Goal: Transaction & Acquisition: Purchase product/service

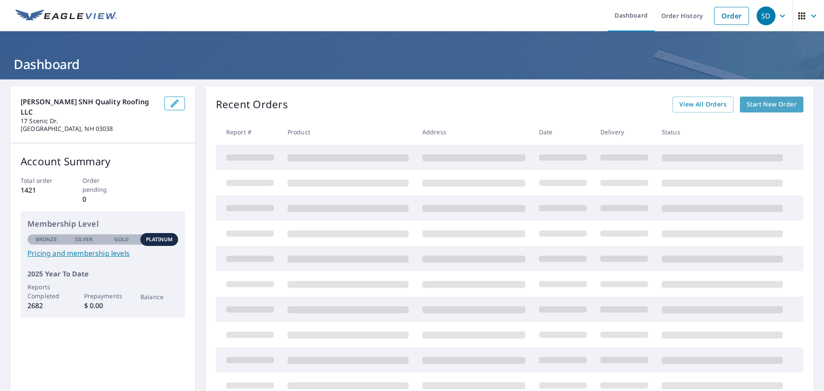
click at [761, 104] on span "Start New Order" at bounding box center [772, 104] width 50 height 11
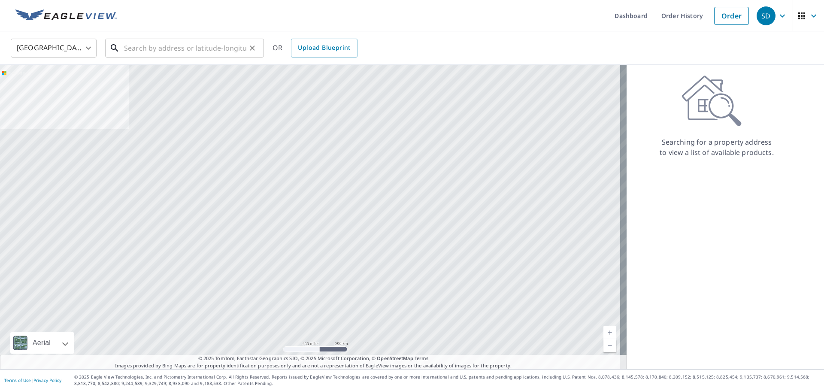
click at [203, 47] on input "text" at bounding box center [185, 48] width 122 height 24
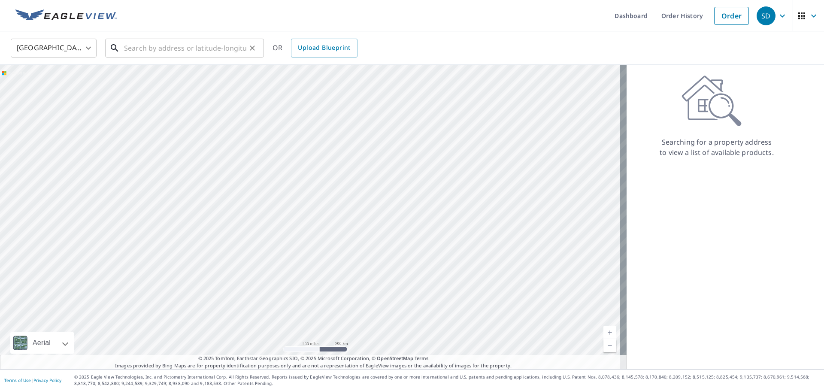
click at [184, 46] on input "text" at bounding box center [185, 48] width 122 height 24
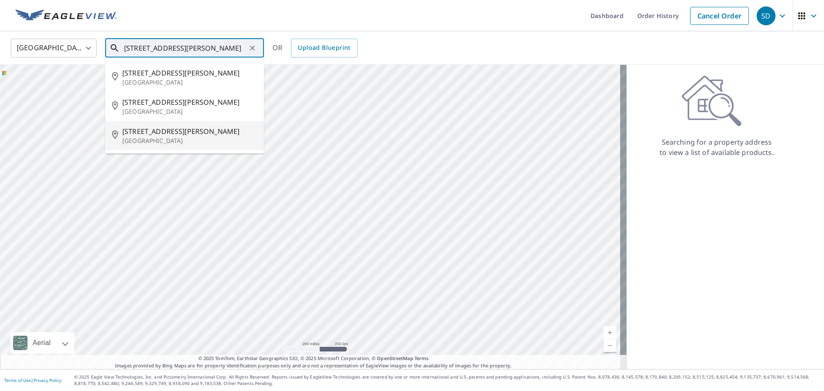
click at [151, 129] on span "[STREET_ADDRESS][PERSON_NAME]" at bounding box center [189, 131] width 135 height 10
type input "[STREET_ADDRESS][PERSON_NAME]"
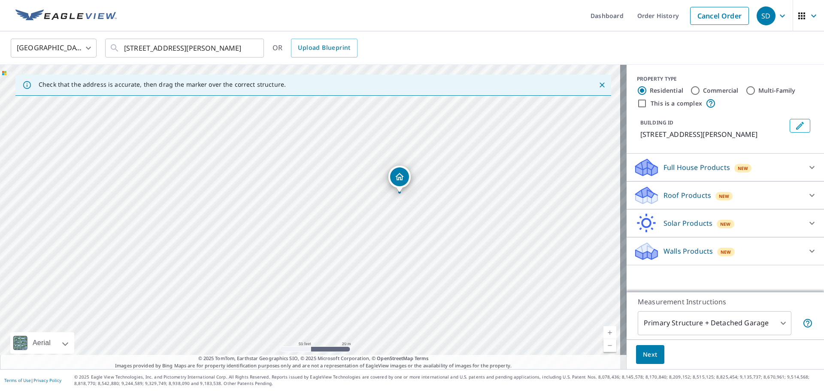
drag, startPoint x: 336, startPoint y: 223, endPoint x: 425, endPoint y: 200, distance: 92.2
click at [425, 200] on div "[STREET_ADDRESS][PERSON_NAME]" at bounding box center [313, 217] width 627 height 304
drag, startPoint x: 394, startPoint y: 162, endPoint x: 382, endPoint y: 169, distance: 13.3
drag, startPoint x: 312, startPoint y: 202, endPoint x: 316, endPoint y: 206, distance: 6.1
drag, startPoint x: 364, startPoint y: 277, endPoint x: 383, endPoint y: 285, distance: 20.2
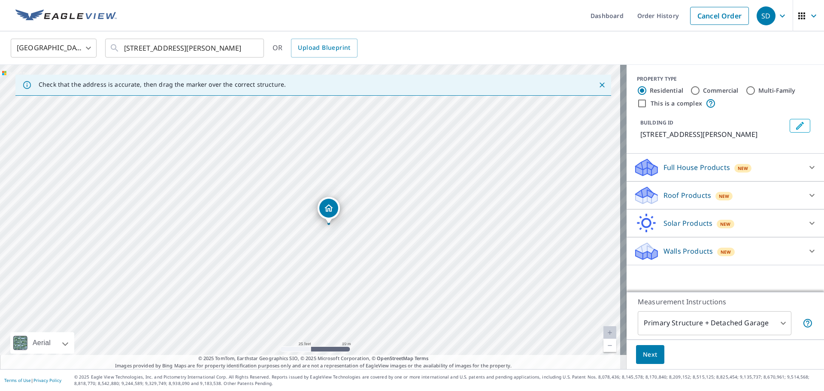
click at [383, 285] on div "[STREET_ADDRESS][PERSON_NAME]" at bounding box center [313, 217] width 627 height 304
click at [698, 164] on p "Full House Products" at bounding box center [697, 167] width 67 height 10
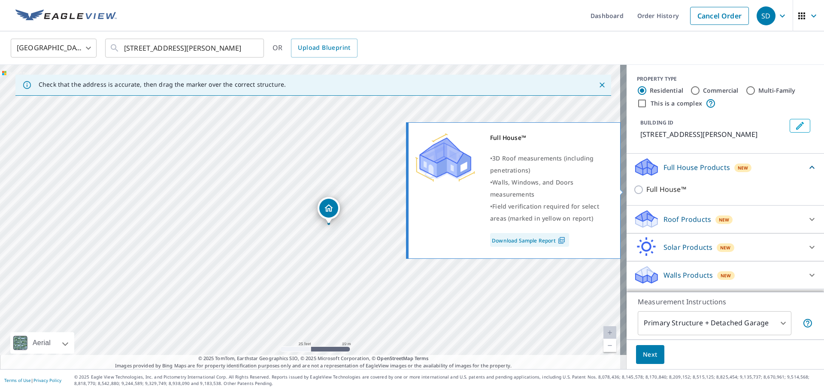
click at [661, 187] on p "Full House™" at bounding box center [666, 189] width 40 height 11
click at [646, 187] on input "Full House™" at bounding box center [639, 190] width 13 height 10
checkbox input "true"
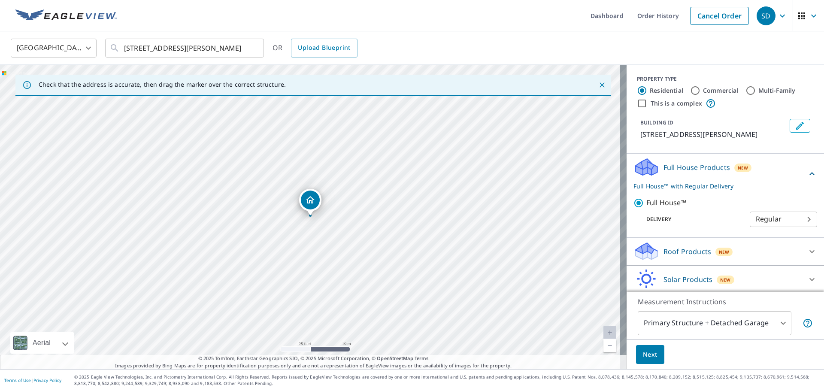
click at [694, 248] on p "Roof Products" at bounding box center [688, 251] width 48 height 10
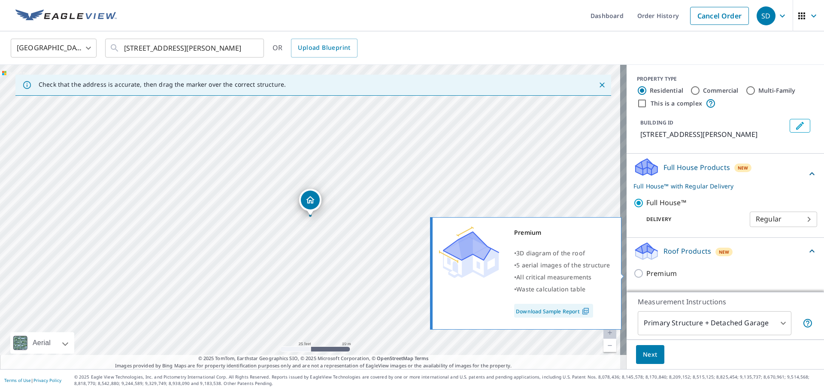
click at [657, 273] on p "Premium" at bounding box center [661, 273] width 30 height 11
click at [646, 273] on input "Premium" at bounding box center [639, 273] width 13 height 10
checkbox input "true"
checkbox input "false"
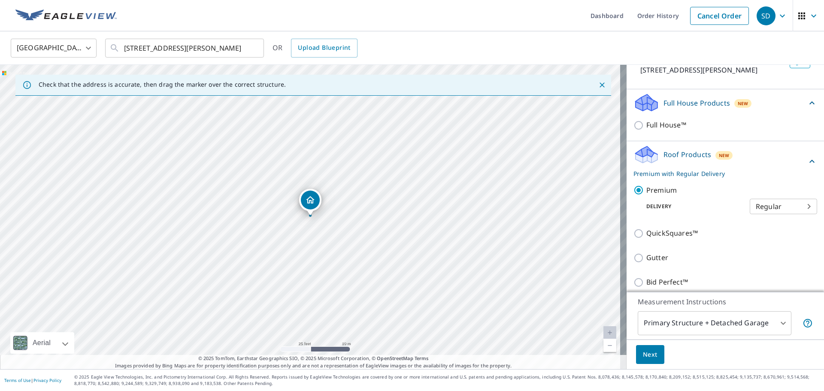
scroll to position [86, 0]
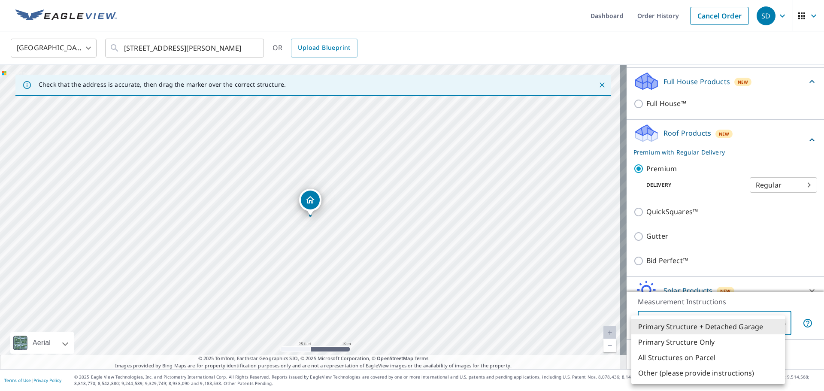
click at [744, 321] on body "SD SD Dashboard Order History Cancel Order SD [GEOGRAPHIC_DATA] [GEOGRAPHIC_DAT…" at bounding box center [412, 195] width 824 height 391
click at [690, 341] on li "Primary Structure Only" at bounding box center [708, 341] width 154 height 15
type input "2"
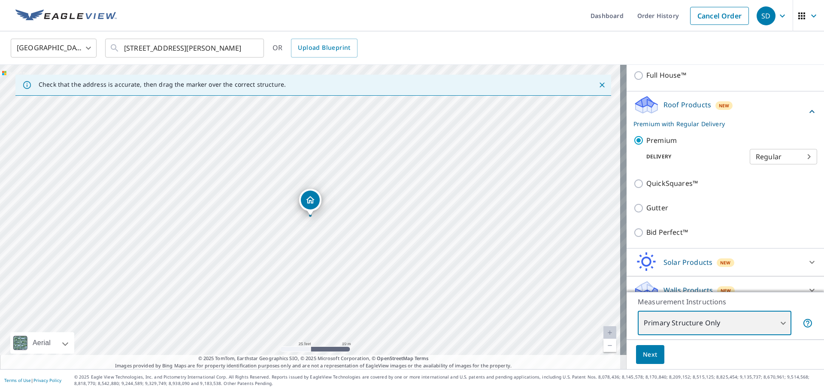
scroll to position [127, 0]
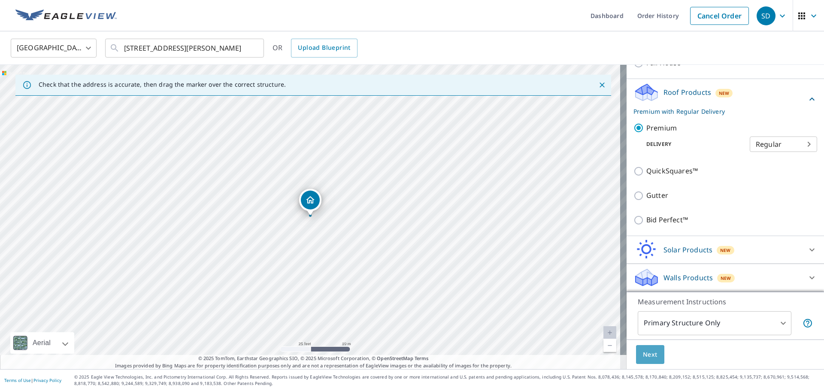
click at [647, 354] on span "Next" at bounding box center [650, 354] width 15 height 11
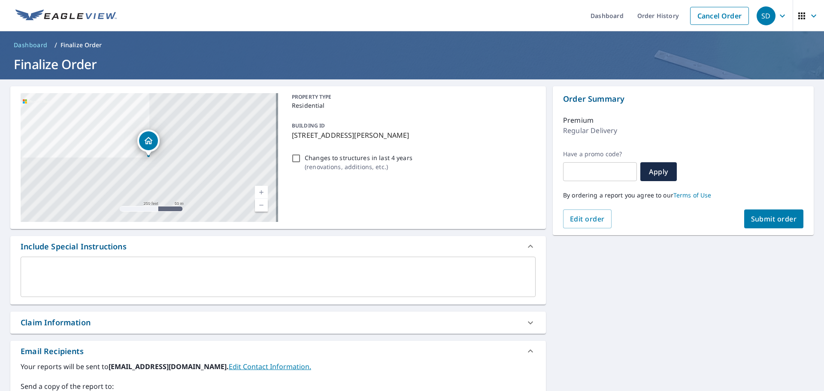
click at [771, 218] on span "Submit order" at bounding box center [774, 218] width 46 height 9
